Goal: Check status: Check status

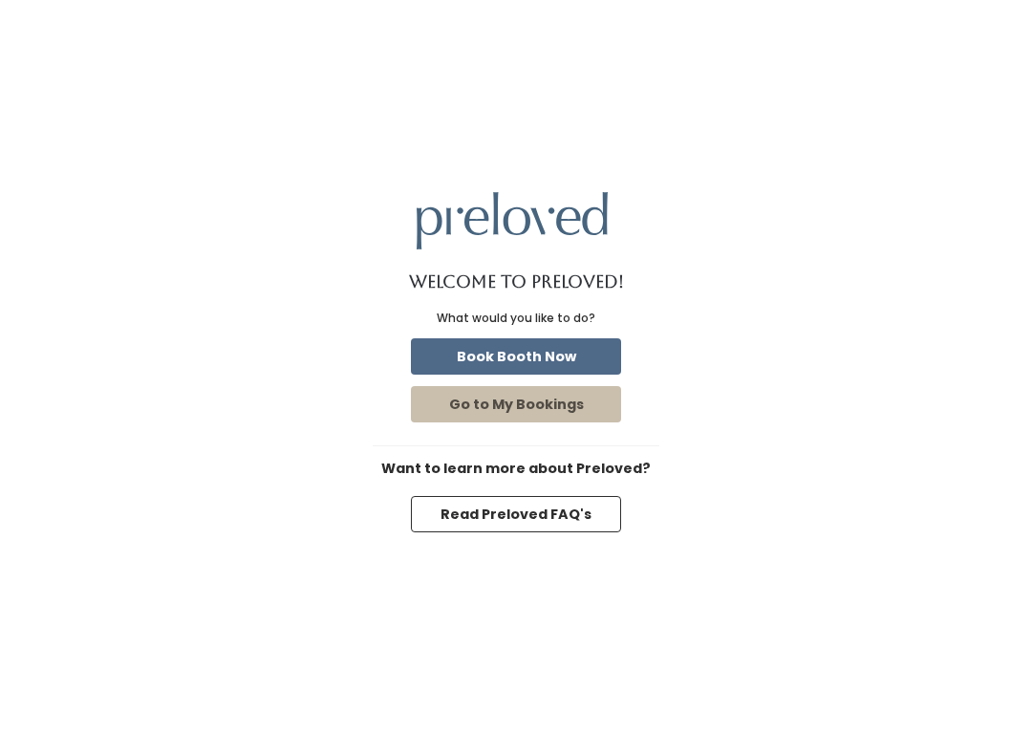
click at [540, 402] on button "Go to My Bookings" at bounding box center [516, 404] width 210 height 36
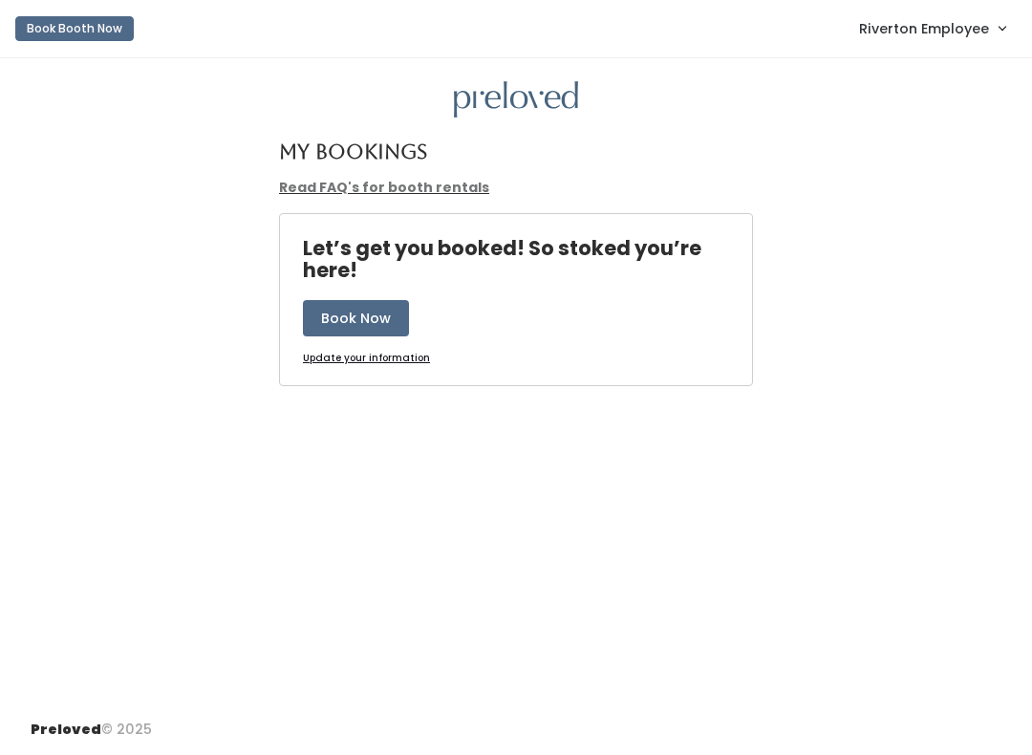
click at [943, 18] on span "Riverton Employee" at bounding box center [924, 28] width 130 height 21
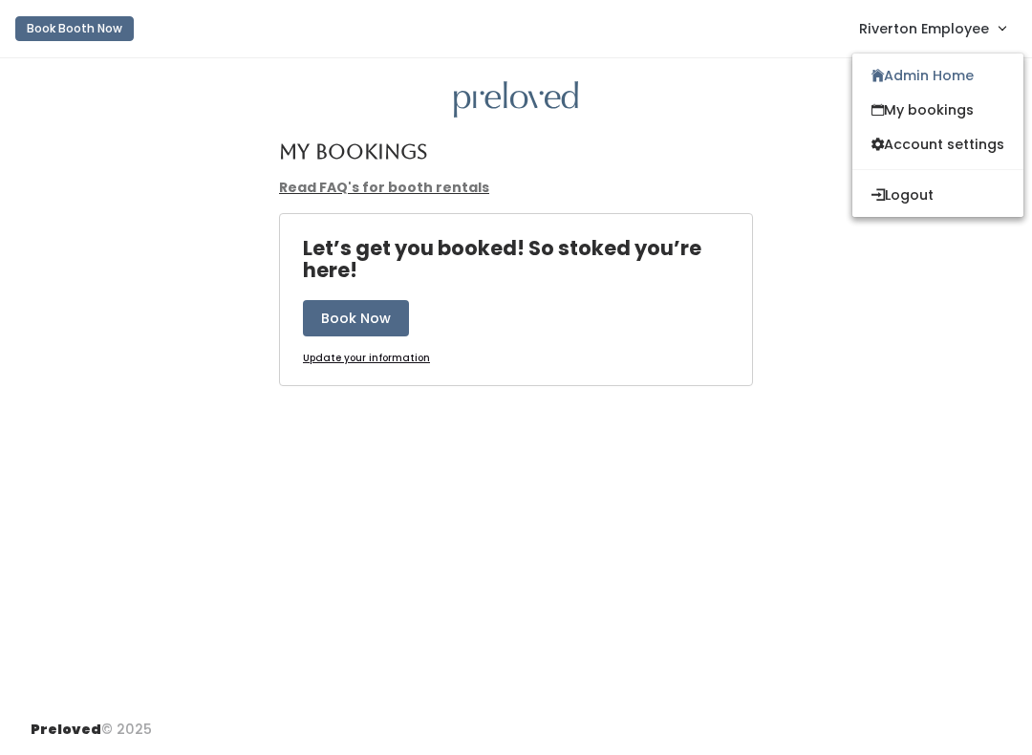
click at [955, 83] on link "Admin Home" at bounding box center [937, 75] width 171 height 34
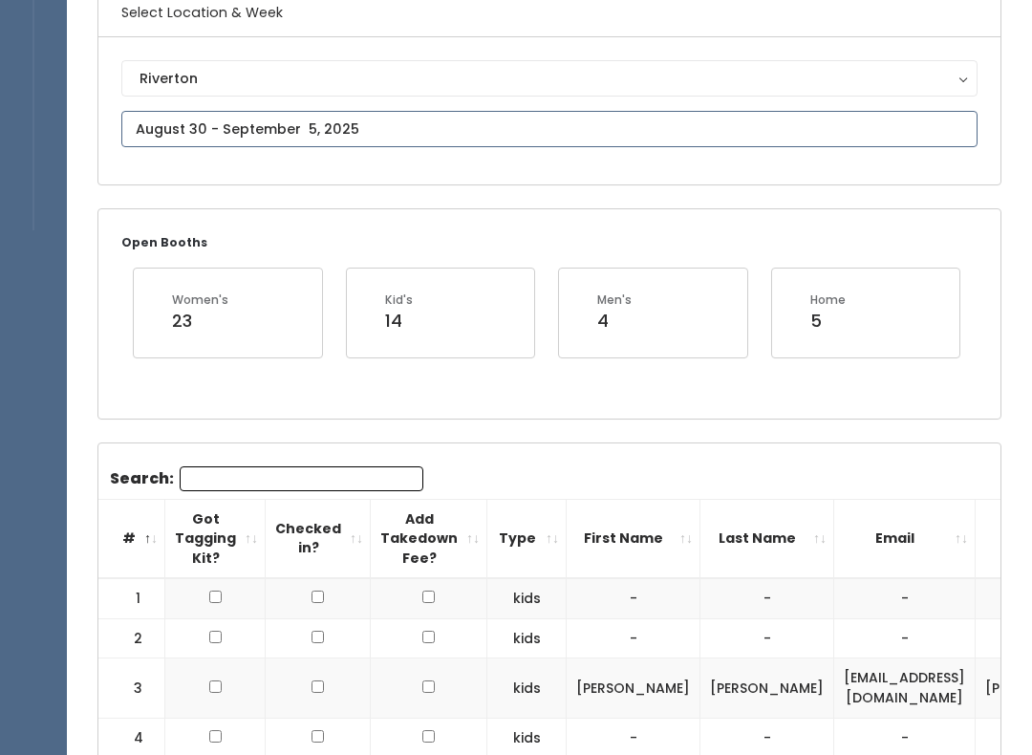
click at [424, 131] on input "text" at bounding box center [549, 130] width 856 height 36
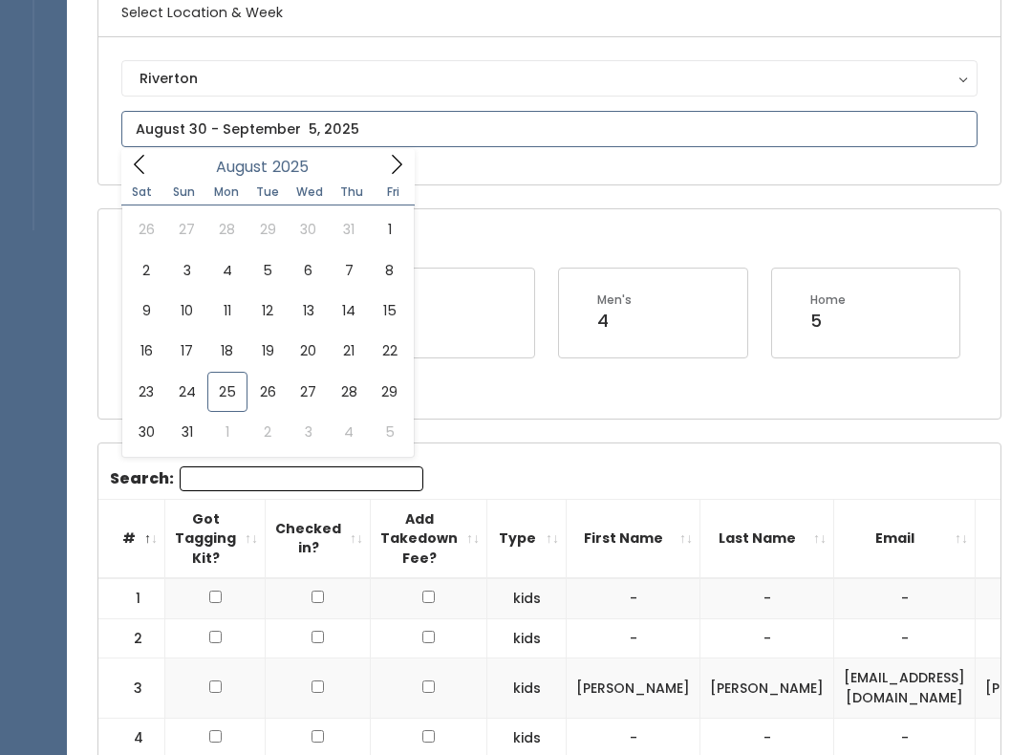
scroll to position [168, 0]
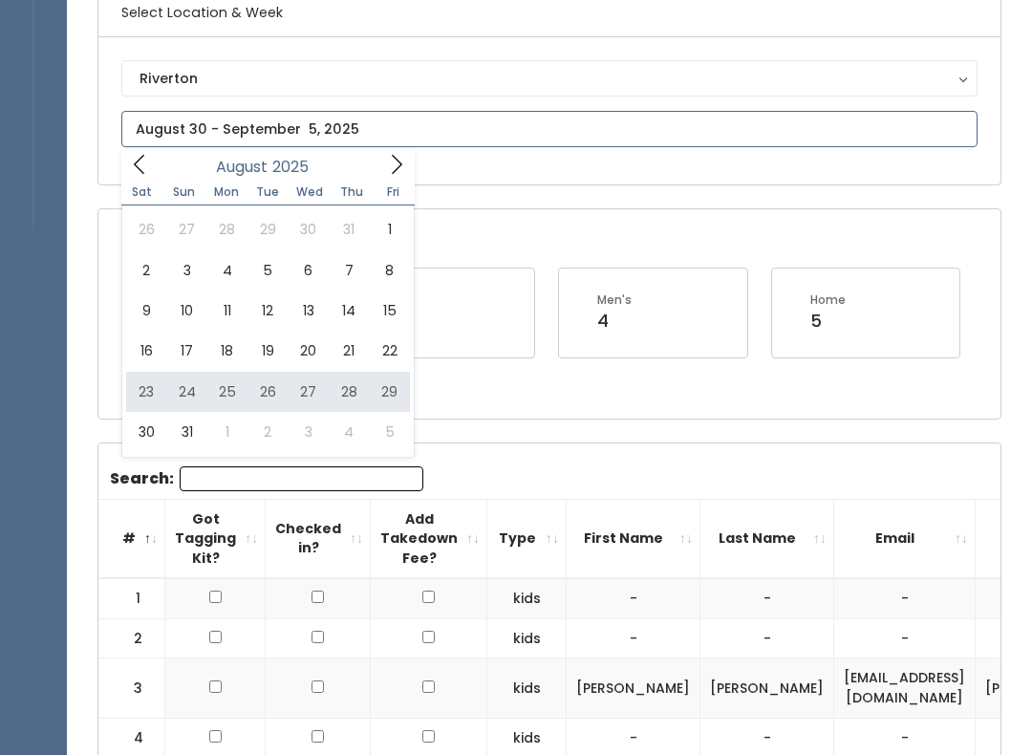
type input "August 23 to August 29"
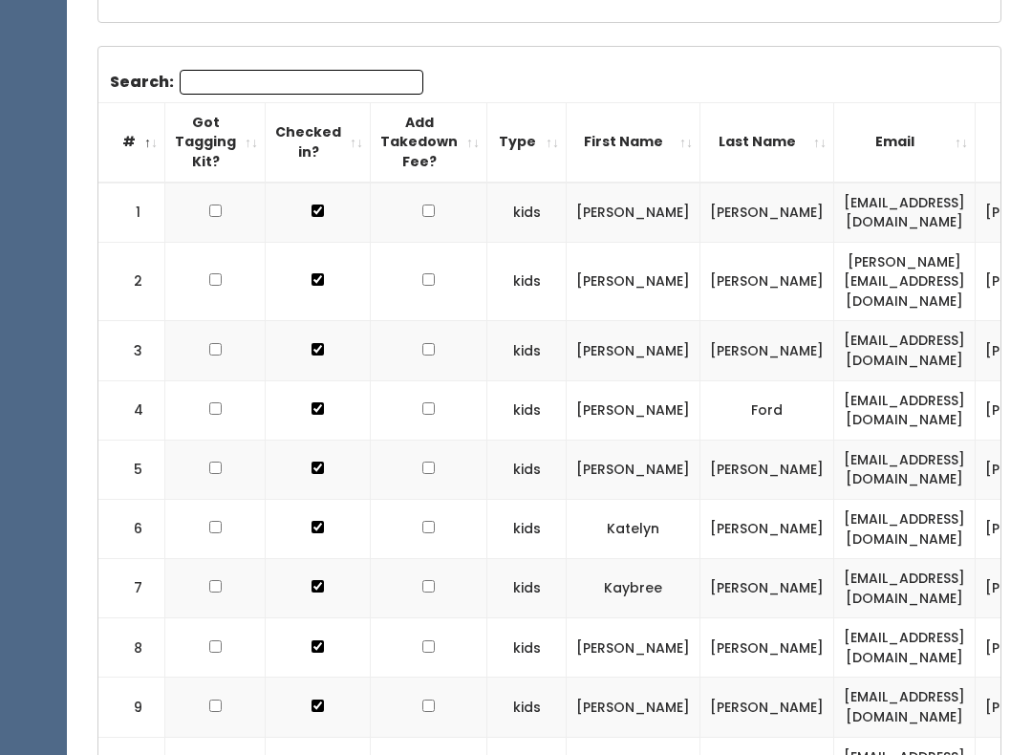
scroll to position [458, 0]
